Goal: Check status

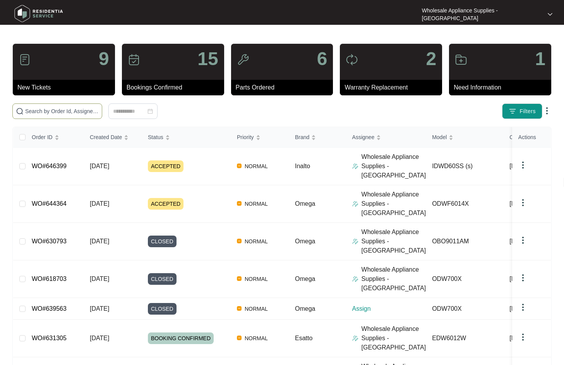
click at [76, 111] on input "text" at bounding box center [62, 111] width 74 height 9
paste input "ODWF6014X"
type input "ODWF6014X"
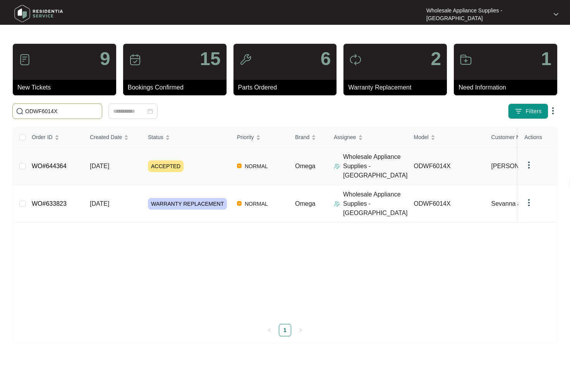
click at [51, 163] on link "WO#644364" at bounding box center [49, 166] width 35 height 7
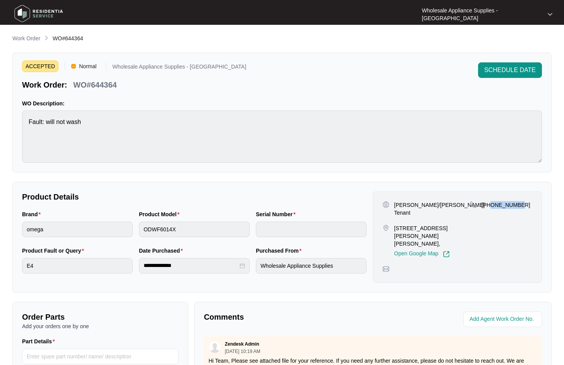
drag, startPoint x: 522, startPoint y: 205, endPoint x: 492, endPoint y: 207, distance: 29.9
click at [492, 207] on div "[PHONE_NUMBER]" at bounding box center [501, 205] width 62 height 8
copy p "406656538"
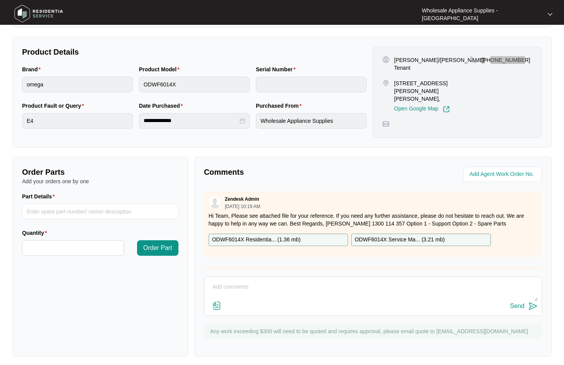
scroll to position [149, 0]
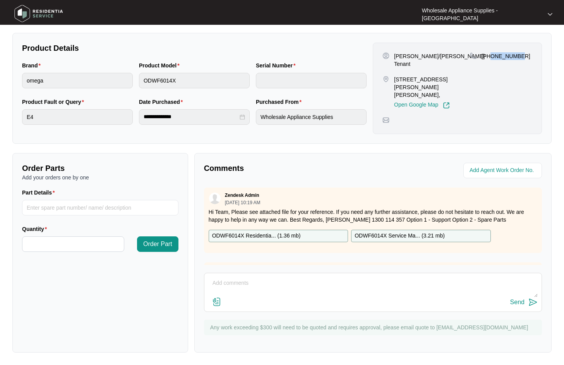
click at [500, 58] on p "[PHONE_NUMBER]" at bounding box center [505, 56] width 49 height 8
click at [501, 57] on p "[PHONE_NUMBER]" at bounding box center [505, 56] width 49 height 8
click at [488, 71] on div "[PHONE_NUMBER]" at bounding box center [501, 80] width 62 height 57
drag, startPoint x: 519, startPoint y: 55, endPoint x: 492, endPoint y: 57, distance: 27.2
click at [492, 57] on div "[PHONE_NUMBER]" at bounding box center [501, 56] width 62 height 8
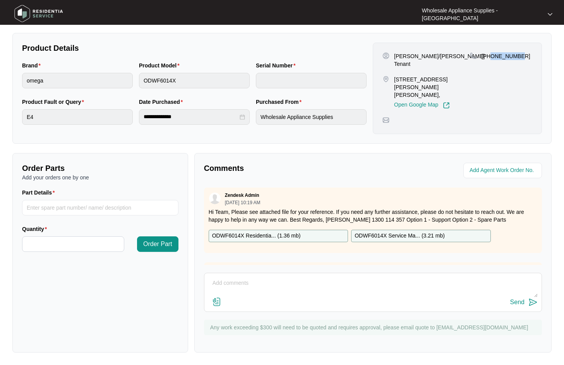
copy p "406656538"
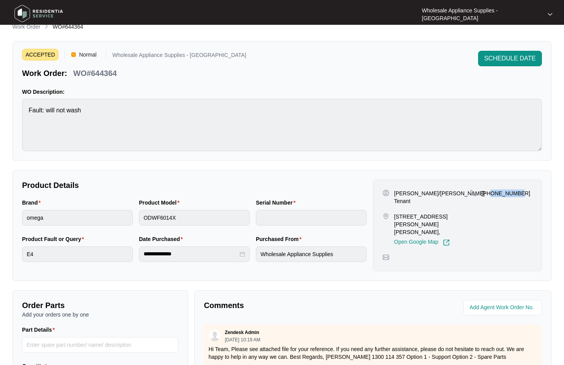
scroll to position [0, 0]
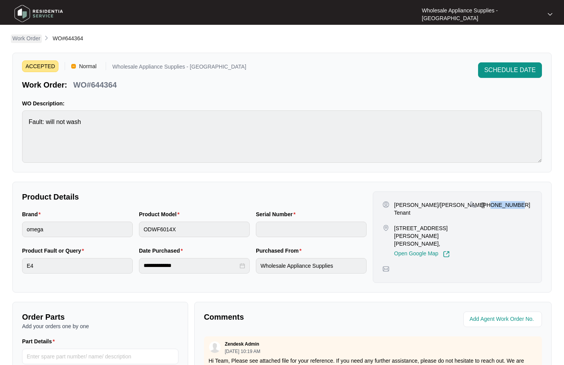
click at [31, 35] on p "Work Order" at bounding box center [26, 38] width 28 height 8
